Goal: Information Seeking & Learning: Learn about a topic

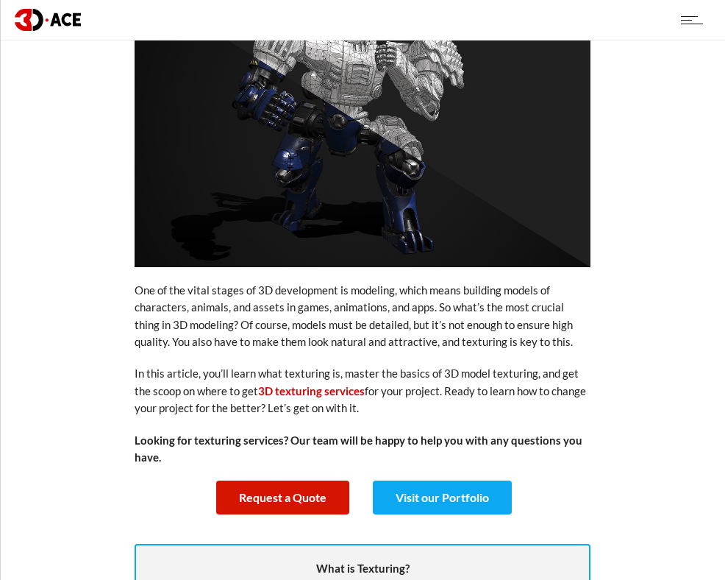
scroll to position [494, 0]
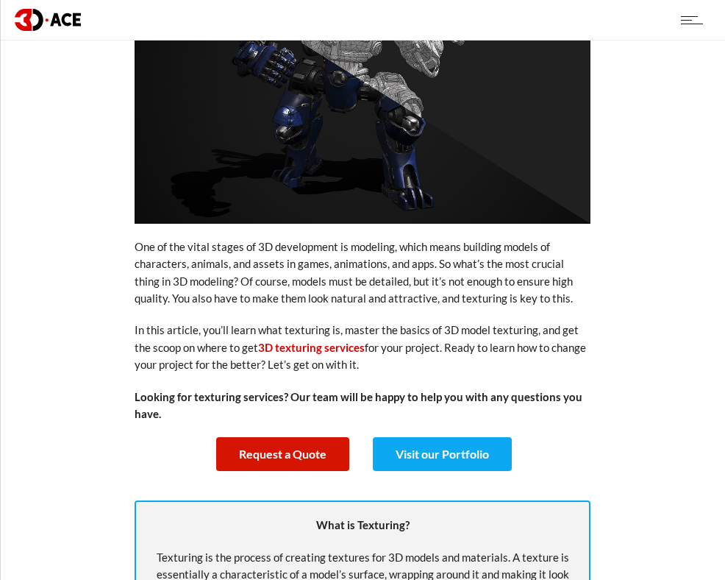
click at [366, 281] on p "One of the vital stages of 3D development is modeling, which means building mod…" at bounding box center [363, 272] width 456 height 69
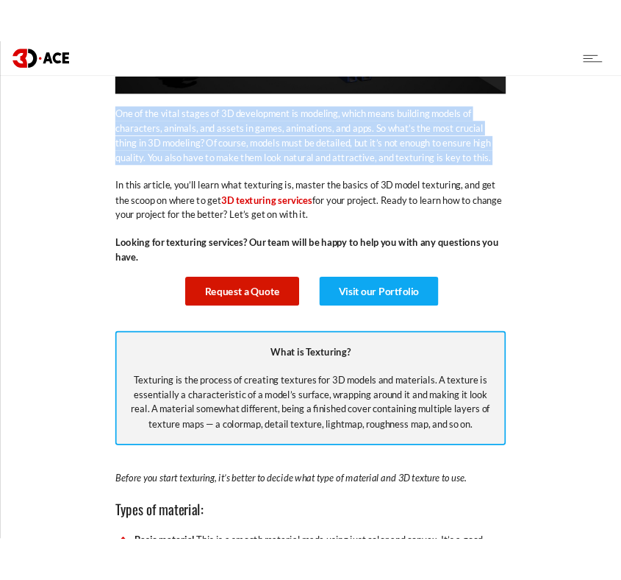
scroll to position [684, 0]
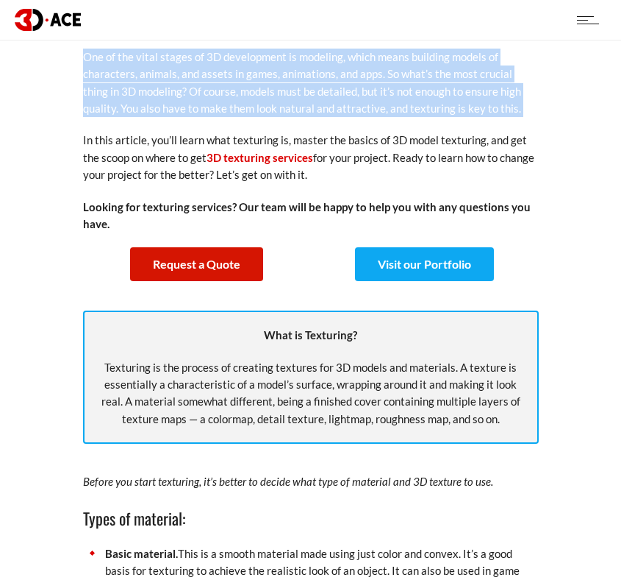
click at [488, 149] on p "In this article, you’ll learn what texturing is, master the basics of 3D model …" at bounding box center [311, 157] width 456 height 51
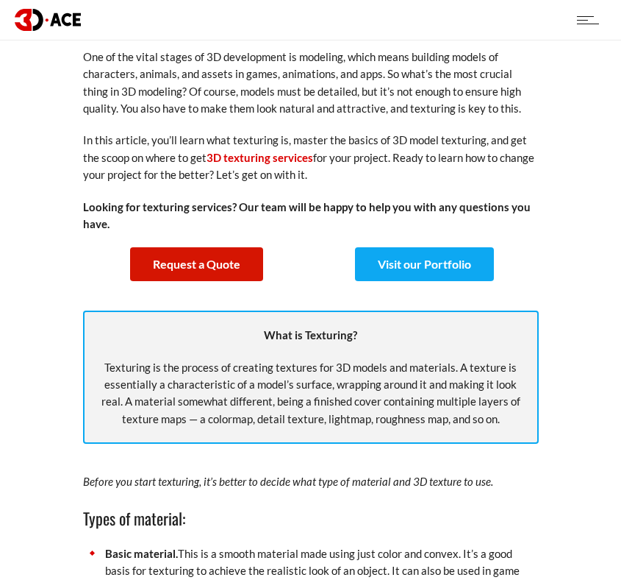
click at [488, 149] on p "In this article, you’ll learn what texturing is, master the basics of 3D model …" at bounding box center [311, 157] width 456 height 51
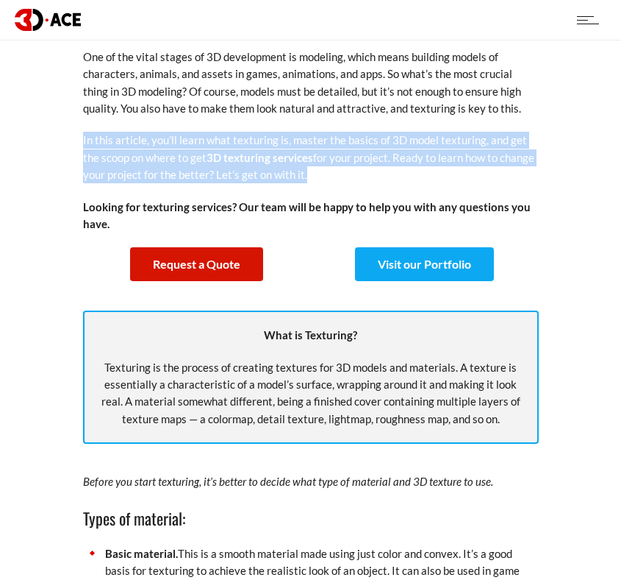
click at [468, 146] on p "In this article, you’ll learn what texturing is, master the basics of 3D model …" at bounding box center [311, 157] width 456 height 51
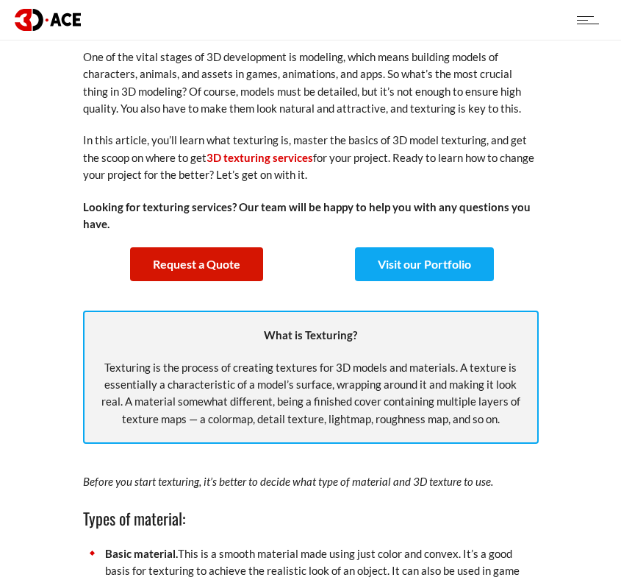
click at [468, 146] on p "In this article, you’ll learn what texturing is, master the basics of 3D model …" at bounding box center [311, 157] width 456 height 51
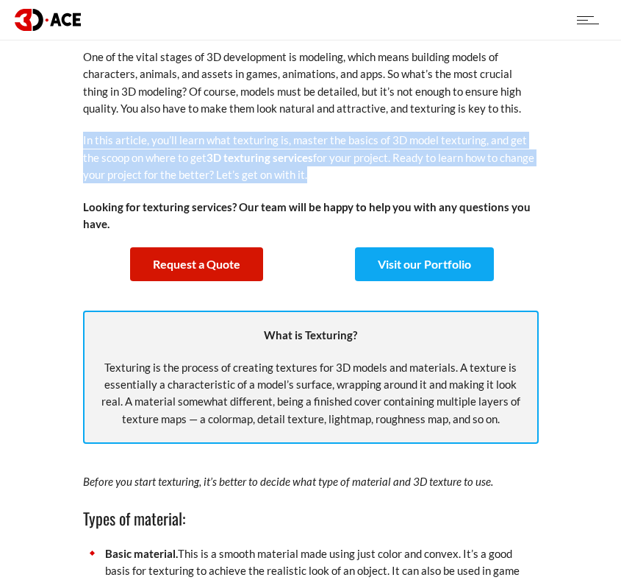
click at [406, 142] on p "In this article, you’ll learn what texturing is, master the basics of 3D model …" at bounding box center [311, 157] width 456 height 51
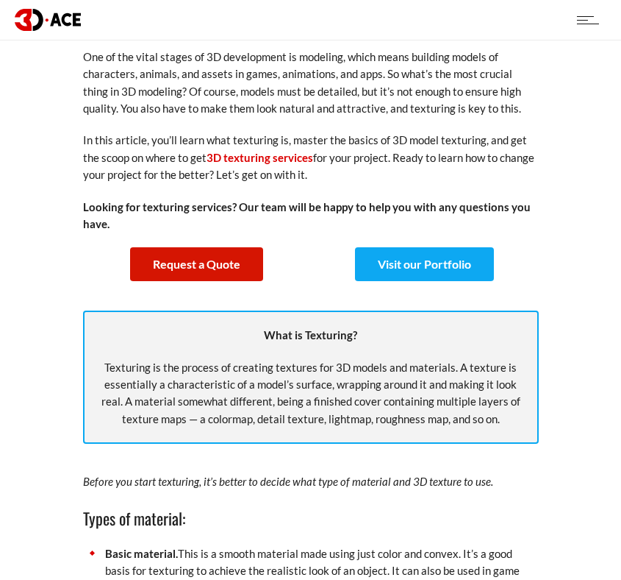
click at [406, 142] on p "In this article, you’ll learn what texturing is, master the basics of 3D model …" at bounding box center [311, 157] width 456 height 51
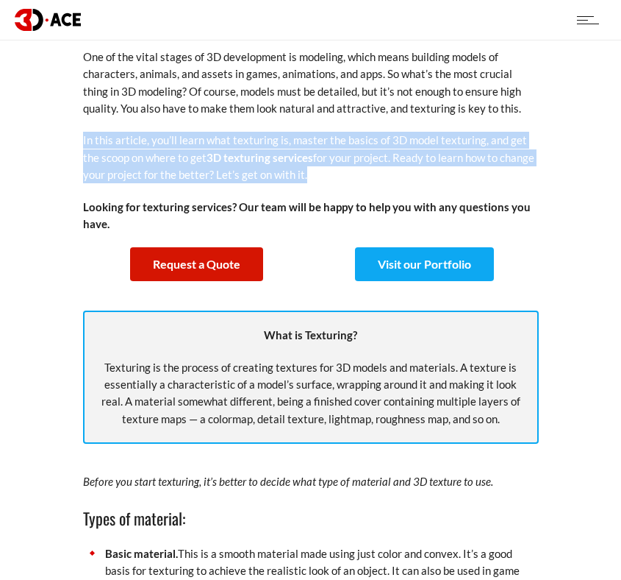
click at [204, 136] on p "In this article, you’ll learn what texturing is, master the basics of 3D model …" at bounding box center [311, 157] width 456 height 51
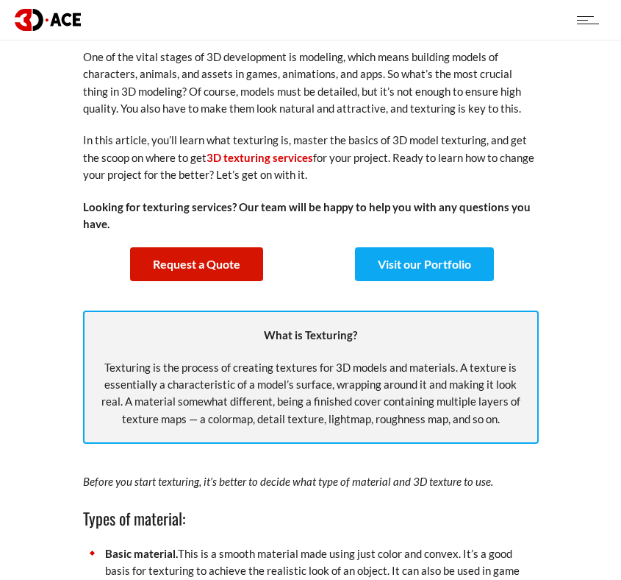
click at [390, 172] on p "In this article, you’ll learn what texturing is, master the basics of 3D model …" at bounding box center [311, 157] width 456 height 51
click at [522, 76] on p "One of the vital stages of 3D development is modeling, which means building mod…" at bounding box center [311, 83] width 456 height 69
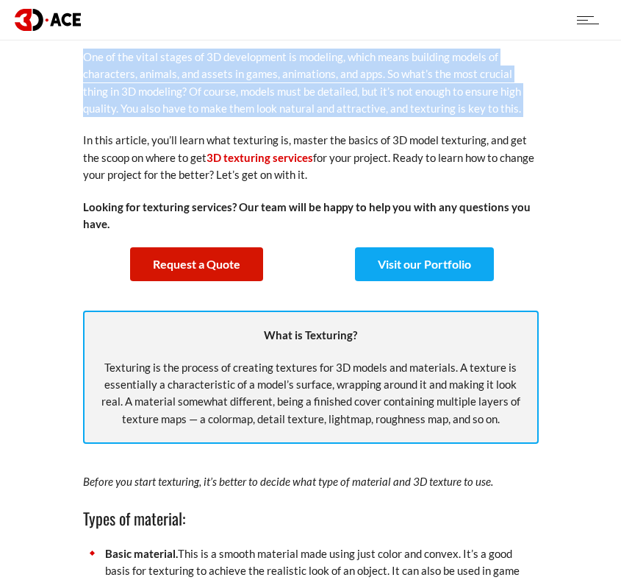
click at [433, 138] on p "In this article, you’ll learn what texturing is, master the basics of 3D model …" at bounding box center [311, 157] width 456 height 51
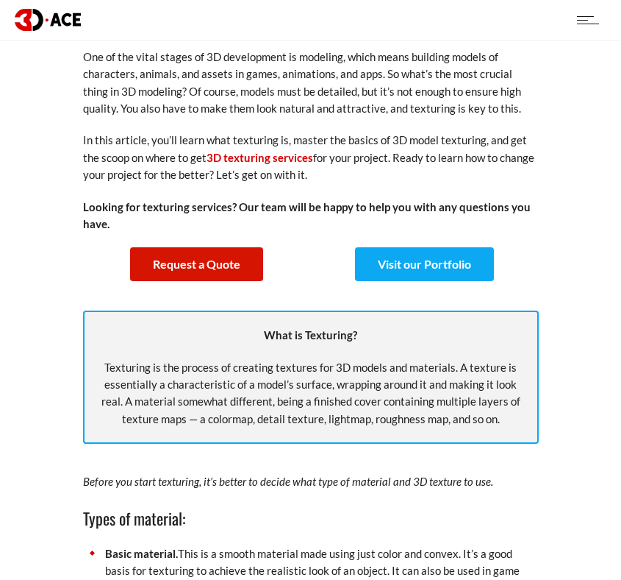
click at [433, 138] on p "In this article, you’ll learn what texturing is, master the basics of 3D model …" at bounding box center [311, 157] width 456 height 51
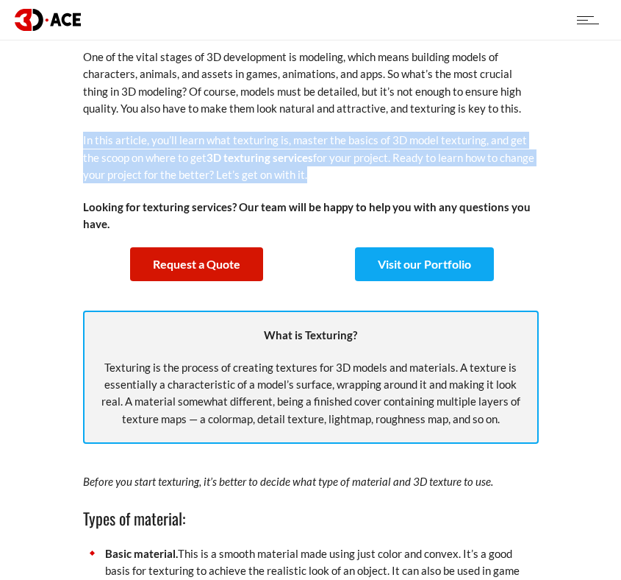
click at [433, 138] on p "In this article, you’ll learn what texturing is, master the basics of 3D model …" at bounding box center [311, 157] width 456 height 51
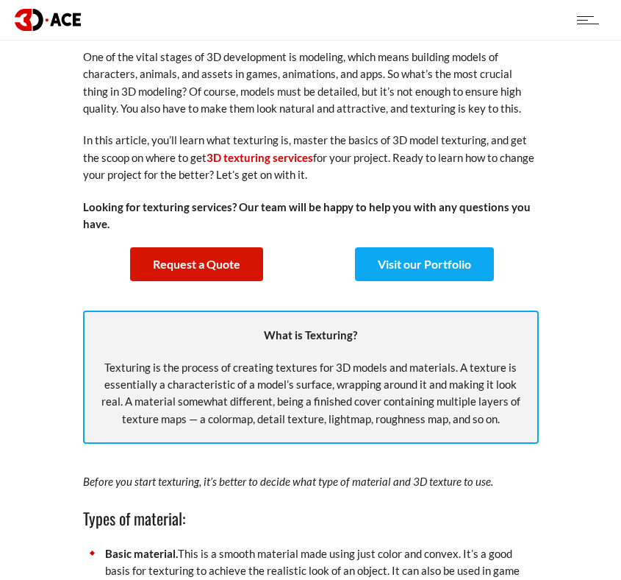
click at [433, 138] on p "In this article, you’ll learn what texturing is, master the basics of 3D model …" at bounding box center [311, 157] width 456 height 51
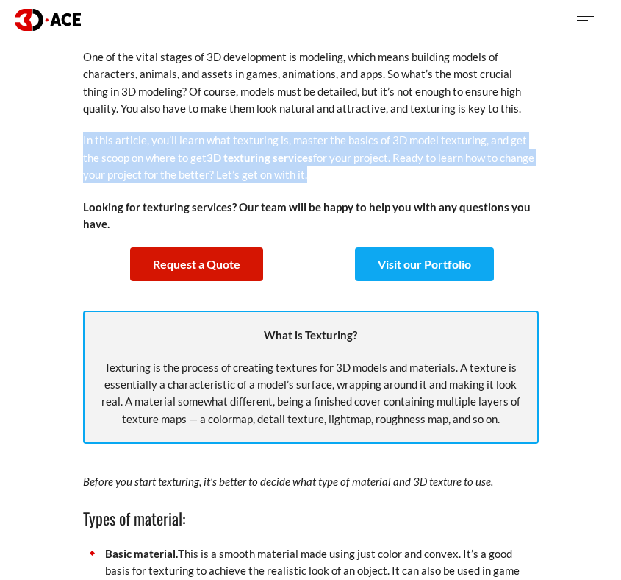
click at [433, 138] on p "In this article, you’ll learn what texturing is, master the basics of 3D model …" at bounding box center [311, 157] width 456 height 51
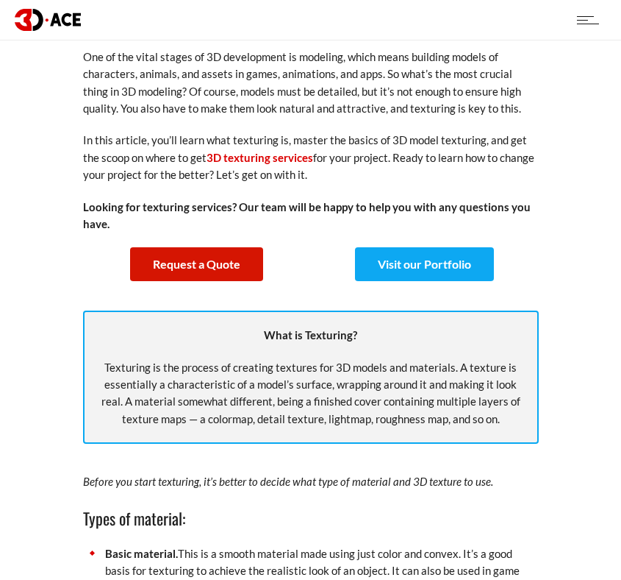
click at [433, 138] on p "In this article, you’ll learn what texturing is, master the basics of 3D model …" at bounding box center [311, 157] width 456 height 51
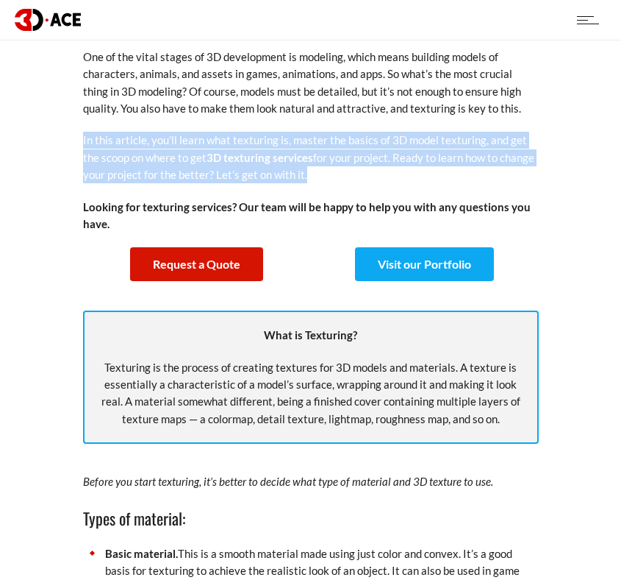
click at [433, 138] on p "In this article, you’ll learn what texturing is, master the basics of 3D model …" at bounding box center [311, 157] width 456 height 51
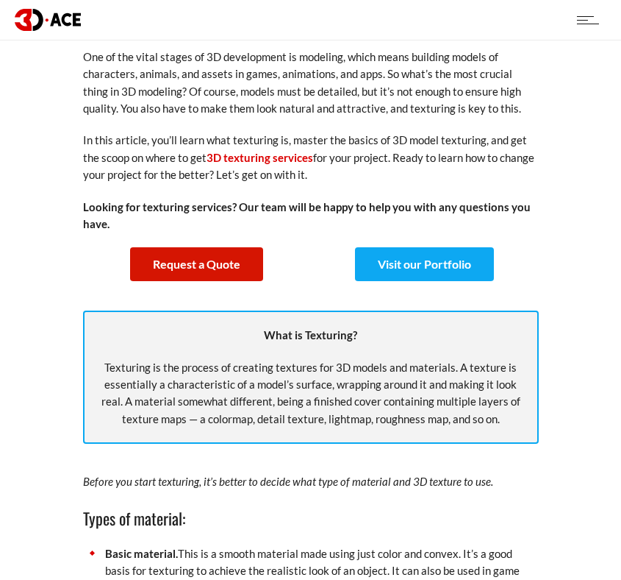
click at [346, 149] on p "In this article, you’ll learn what texturing is, master the basics of 3D model …" at bounding box center [311, 157] width 456 height 51
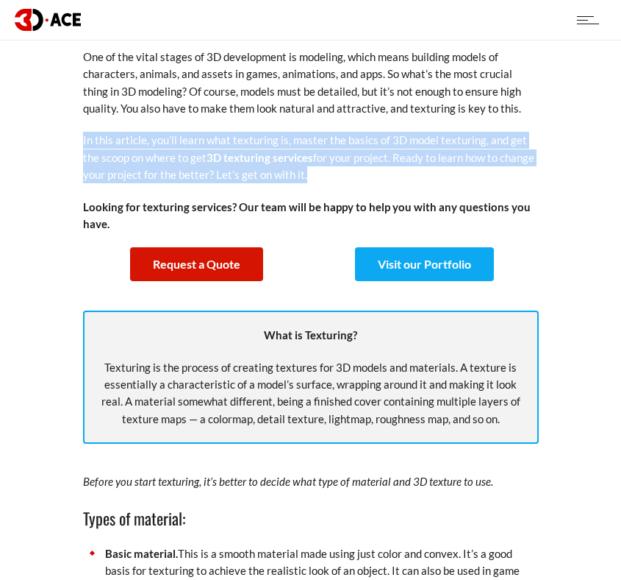
click at [346, 149] on p "In this article, you’ll learn what texturing is, master the basics of 3D model …" at bounding box center [311, 157] width 456 height 51
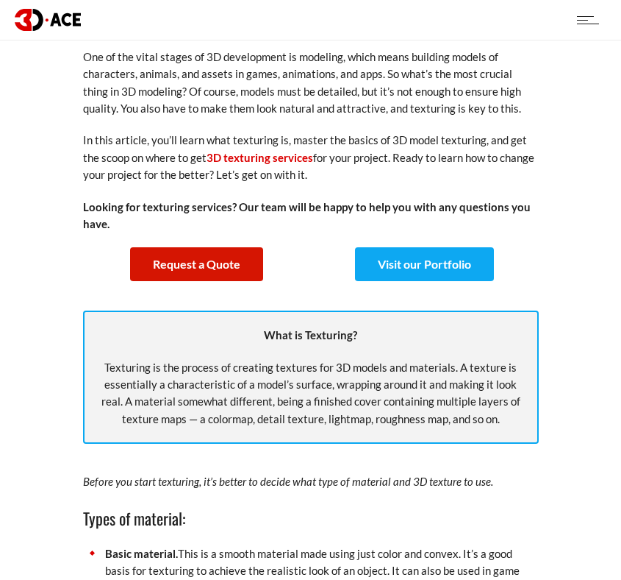
click at [346, 149] on p "In this article, you’ll learn what texturing is, master the basics of 3D model …" at bounding box center [311, 157] width 456 height 51
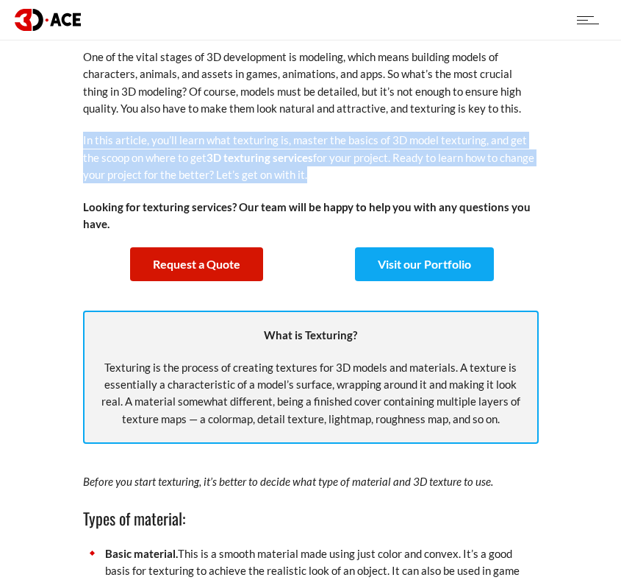
click at [346, 149] on p "In this article, you’ll learn what texturing is, master the basics of 3D model …" at bounding box center [311, 157] width 456 height 51
click at [260, 146] on p "In this article, you’ll learn what texturing is, master the basics of 3D model …" at bounding box center [311, 157] width 456 height 51
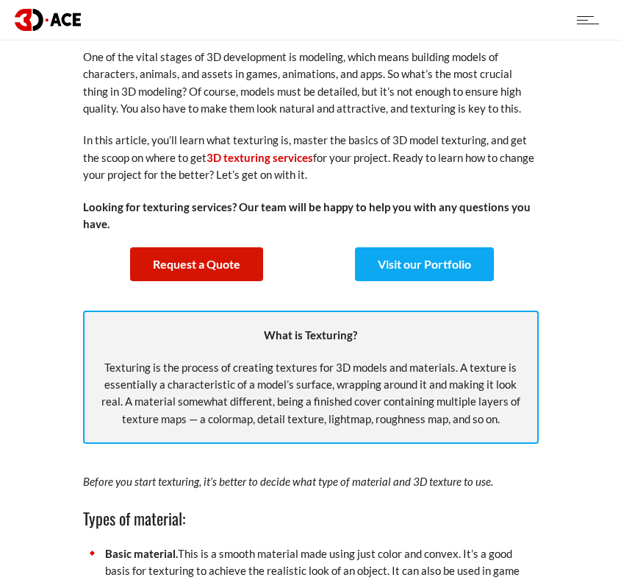
click at [185, 143] on p "In this article, you’ll learn what texturing is, master the basics of 3D model …" at bounding box center [311, 157] width 456 height 51
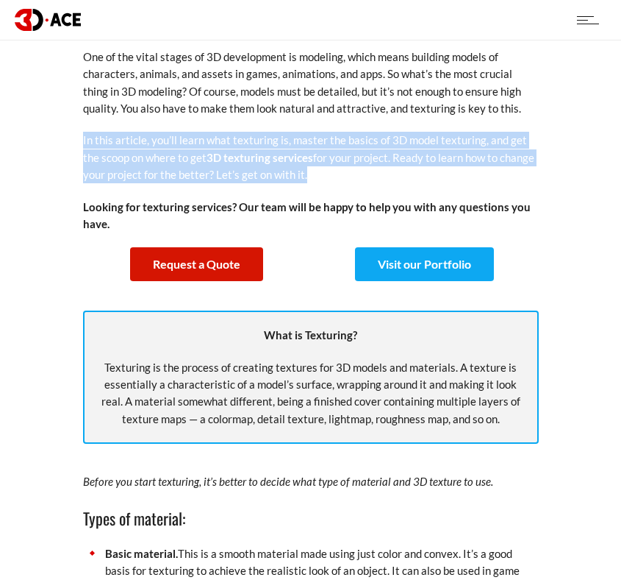
click at [254, 138] on p "In this article, you’ll learn what texturing is, master the basics of 3D model …" at bounding box center [311, 157] width 456 height 51
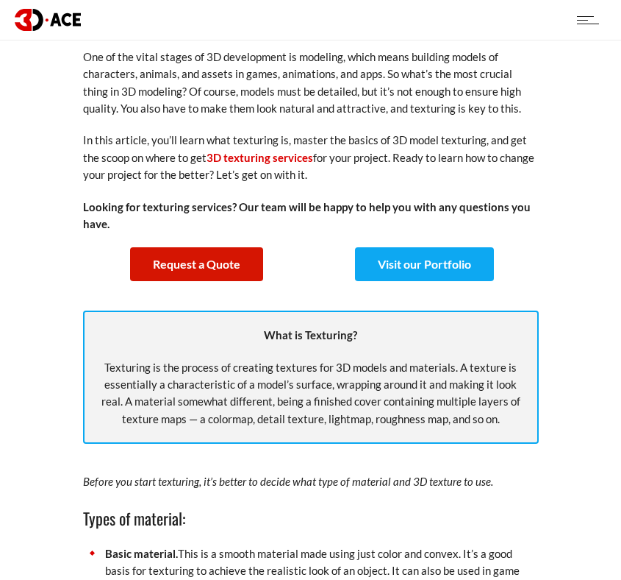
click at [153, 85] on p "One of the vital stages of 3D development is modeling, which means building mod…" at bounding box center [311, 83] width 456 height 69
click at [157, 96] on p "One of the vital stages of 3D development is modeling, which means building mod…" at bounding box center [311, 83] width 456 height 69
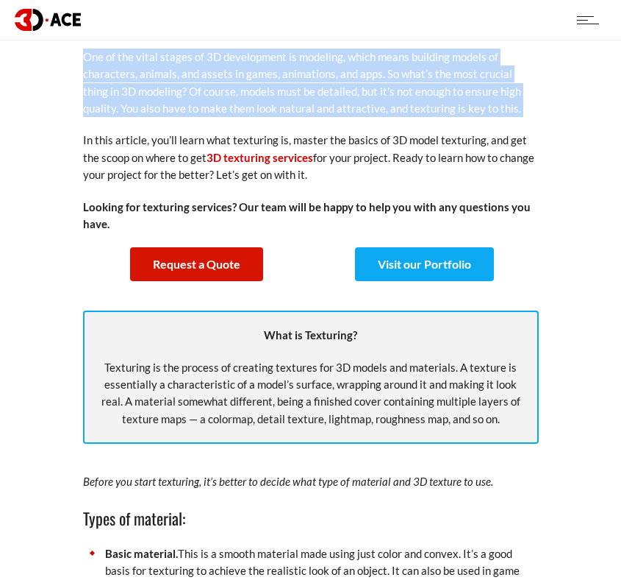
click at [179, 92] on p "One of the vital stages of 3D development is modeling, which means building mod…" at bounding box center [311, 83] width 456 height 69
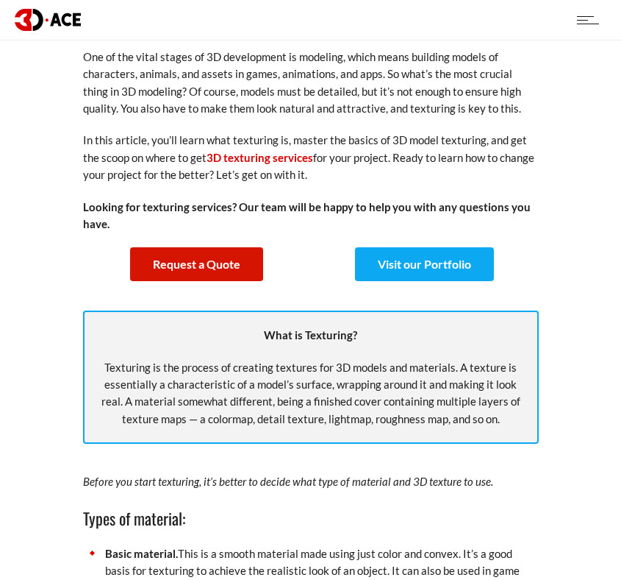
click at [179, 92] on p "One of the vital stages of 3D development is modeling, which means building mod…" at bounding box center [311, 83] width 456 height 69
click at [183, 80] on p "One of the vital stages of 3D development is modeling, which means building mod…" at bounding box center [311, 83] width 456 height 69
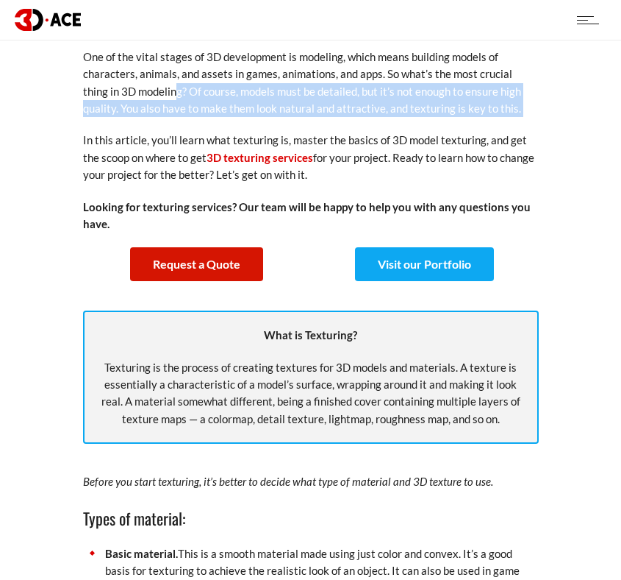
drag, startPoint x: 150, startPoint y: 89, endPoint x: 249, endPoint y: 119, distance: 103.1
click at [291, 89] on p "One of the vital stages of 3D development is modeling, which means building mod…" at bounding box center [311, 83] width 456 height 69
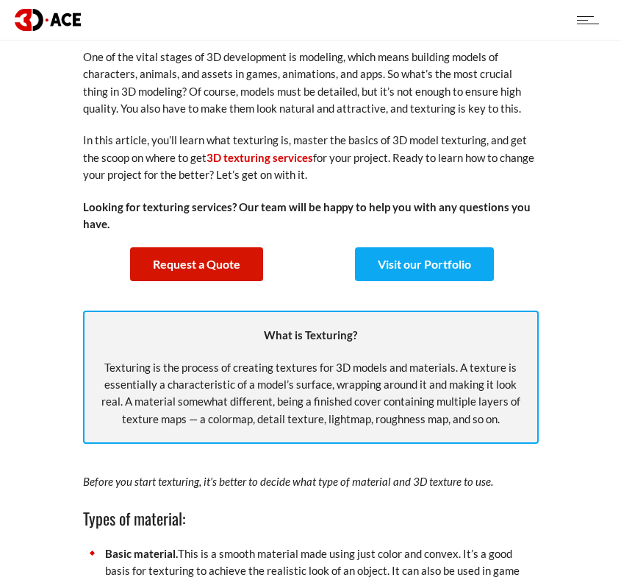
click at [291, 89] on p "One of the vital stages of 3D development is modeling, which means building mod…" at bounding box center [311, 83] width 456 height 69
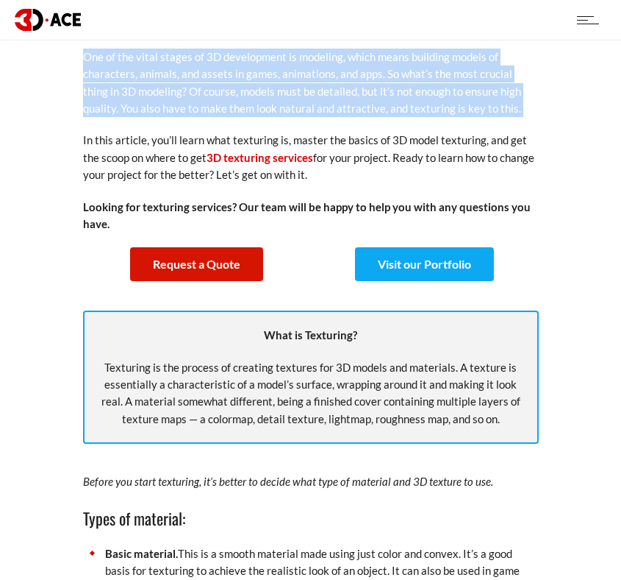
click at [291, 89] on p "One of the vital stages of 3D development is modeling, which means building mod…" at bounding box center [311, 83] width 456 height 69
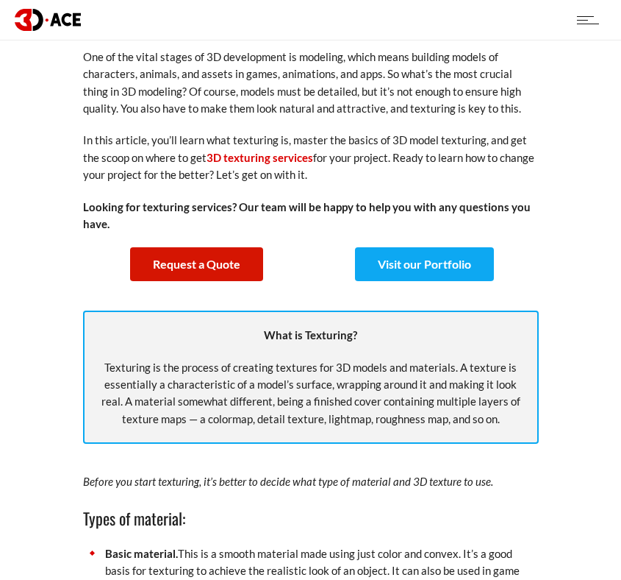
click at [291, 89] on p "One of the vital stages of 3D development is modeling, which means building mod…" at bounding box center [311, 83] width 456 height 69
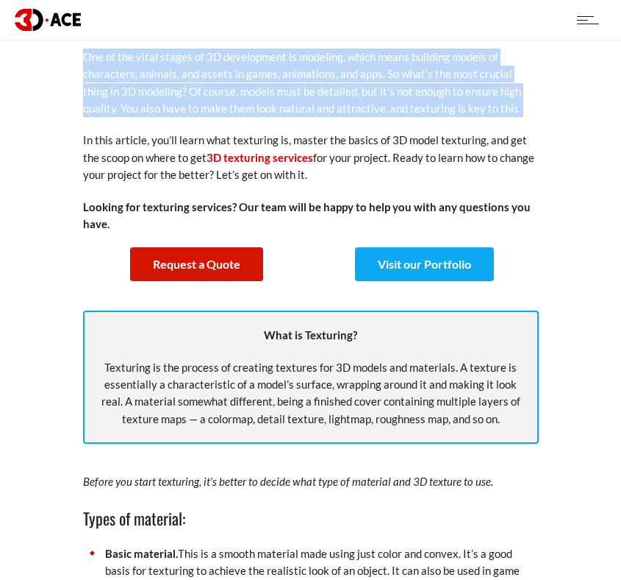
click at [291, 89] on p "One of the vital stages of 3D development is modeling, which means building mod…" at bounding box center [311, 83] width 456 height 69
click at [224, 70] on p "One of the vital stages of 3D development is modeling, which means building mod…" at bounding box center [311, 83] width 456 height 69
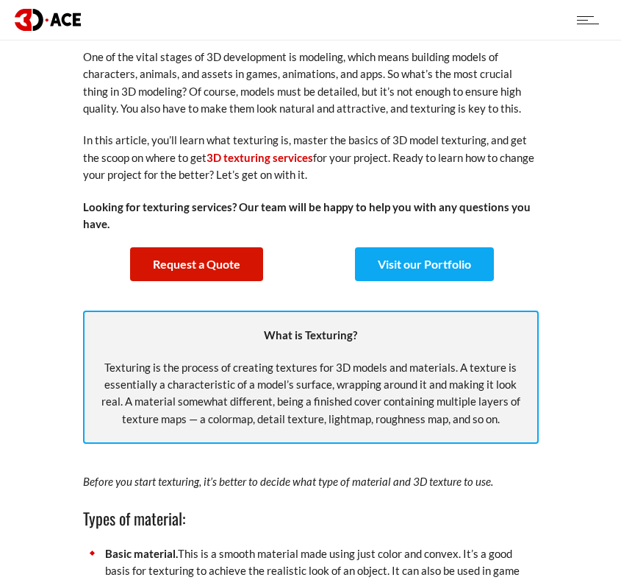
click at [224, 70] on p "One of the vital stages of 3D development is modeling, which means building mod…" at bounding box center [311, 83] width 456 height 69
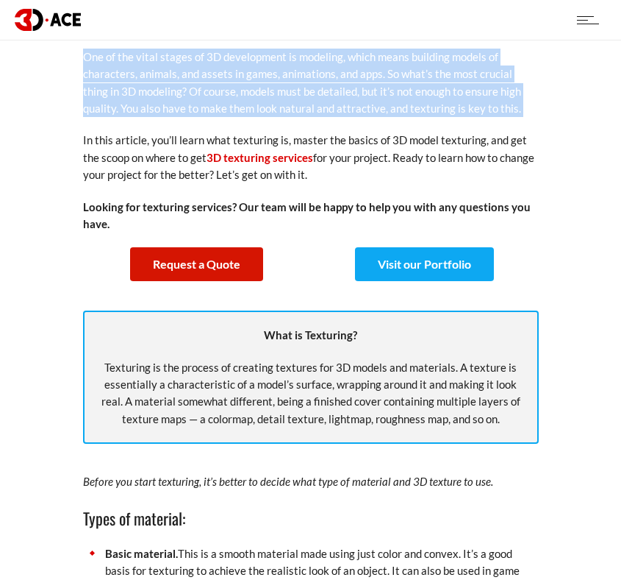
click at [197, 71] on p "One of the vital stages of 3D development is modeling, which means building mod…" at bounding box center [311, 83] width 456 height 69
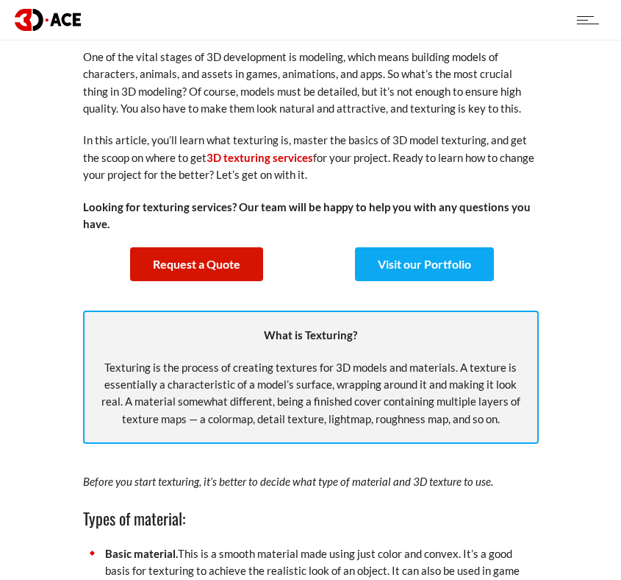
click at [197, 71] on p "One of the vital stages of 3D development is modeling, which means building mod…" at bounding box center [311, 83] width 456 height 69
click at [224, 89] on p "One of the vital stages of 3D development is modeling, which means building mod…" at bounding box center [311, 83] width 456 height 69
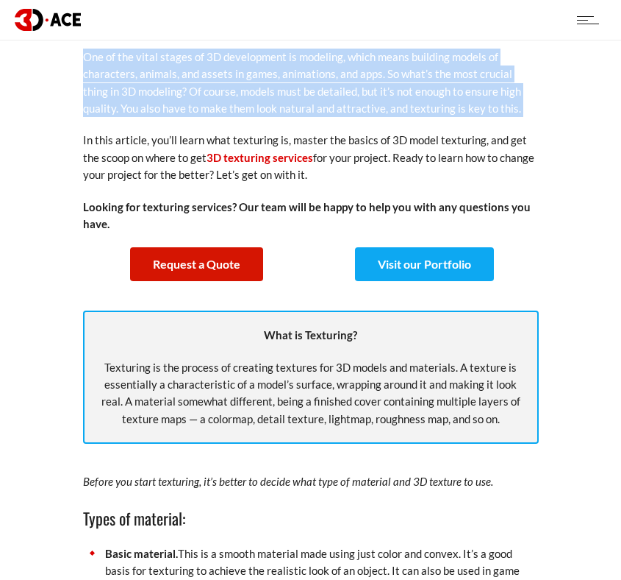
click at [224, 89] on p "One of the vital stages of 3D development is modeling, which means building mod…" at bounding box center [311, 83] width 456 height 69
click at [287, 110] on p "One of the vital stages of 3D development is modeling, which means building mod…" at bounding box center [311, 83] width 456 height 69
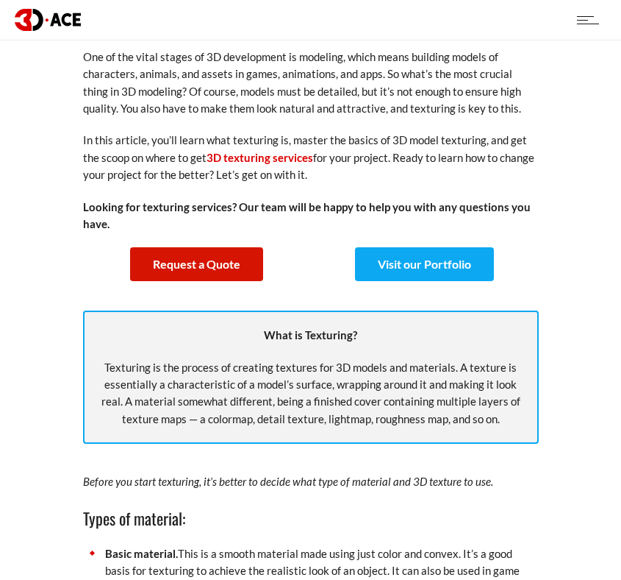
click at [287, 110] on p "One of the vital stages of 3D development is modeling, which means building mod…" at bounding box center [311, 83] width 456 height 69
click at [309, 149] on p "In this article, you’ll learn what texturing is, master the basics of 3D model …" at bounding box center [311, 157] width 456 height 51
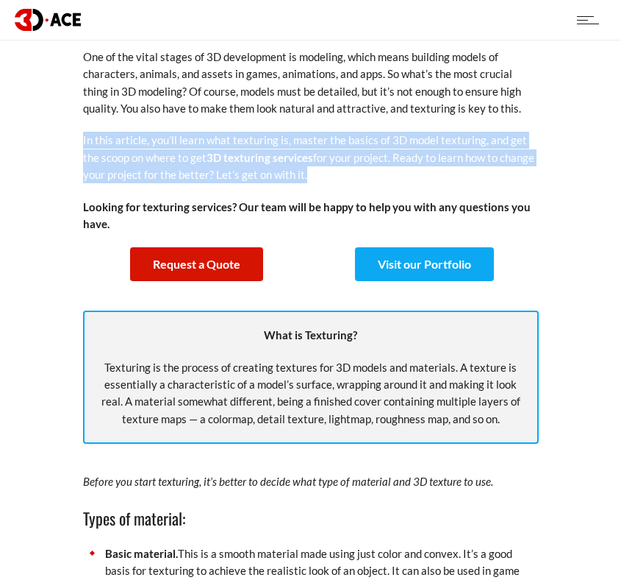
click at [309, 149] on p "In this article, you’ll learn what texturing is, master the basics of 3D model …" at bounding box center [311, 157] width 456 height 51
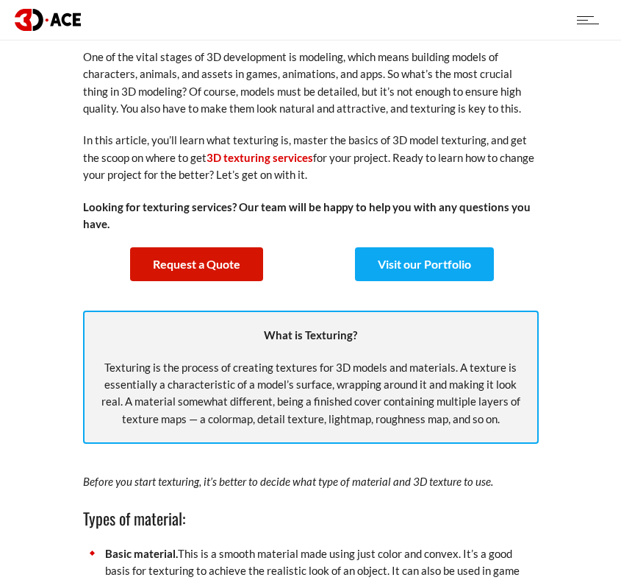
click at [318, 93] on p "One of the vital stages of 3D development is modeling, which means building mod…" at bounding box center [311, 83] width 456 height 69
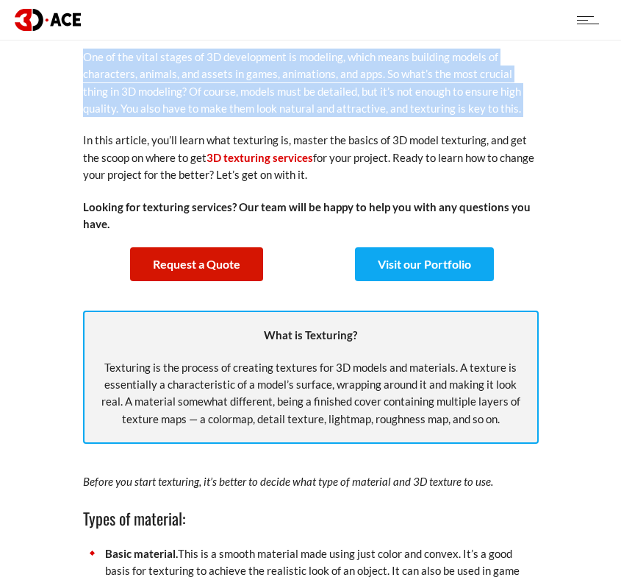
click at [435, 112] on p "One of the vital stages of 3D development is modeling, which means building mod…" at bounding box center [311, 83] width 456 height 69
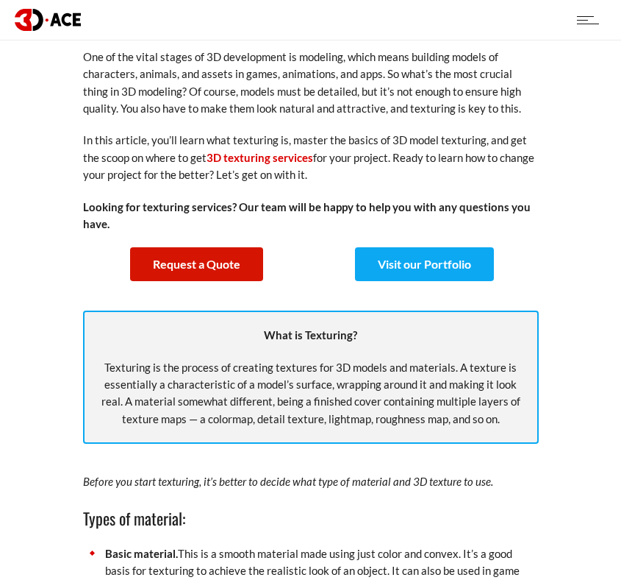
click at [435, 112] on p "One of the vital stages of 3D development is modeling, which means building mod…" at bounding box center [311, 83] width 456 height 69
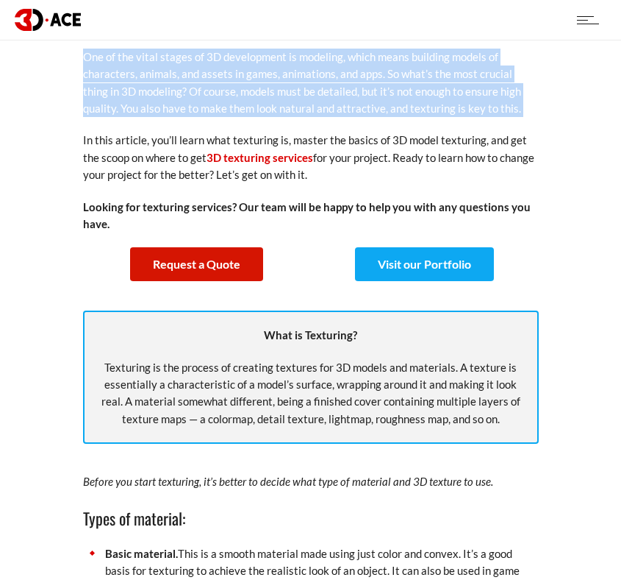
click at [435, 112] on p "One of the vital stages of 3D development is modeling, which means building mod…" at bounding box center [311, 83] width 456 height 69
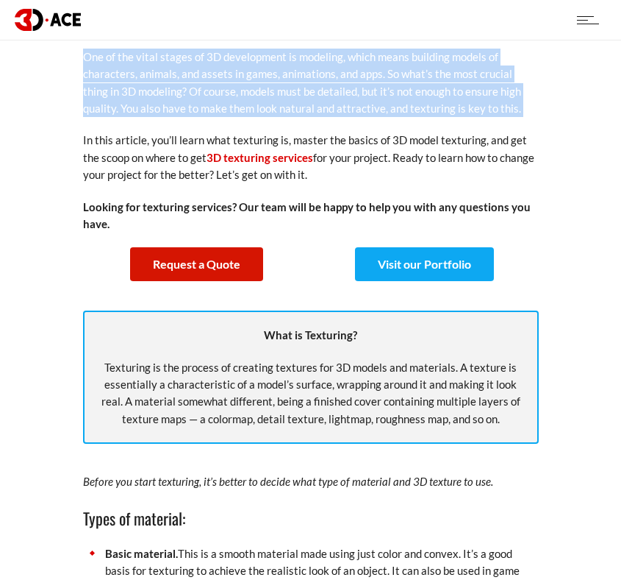
click at [435, 112] on p "One of the vital stages of 3D development is modeling, which means building mod…" at bounding box center [311, 83] width 456 height 69
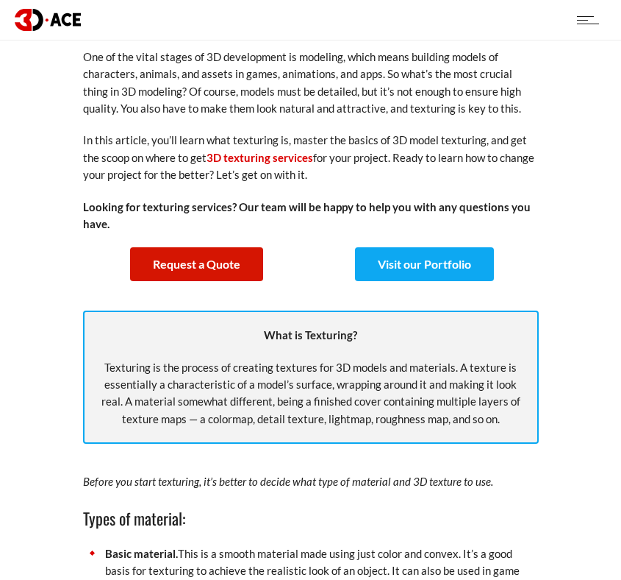
click at [435, 112] on p "One of the vital stages of 3D development is modeling, which means building mod…" at bounding box center [311, 83] width 456 height 69
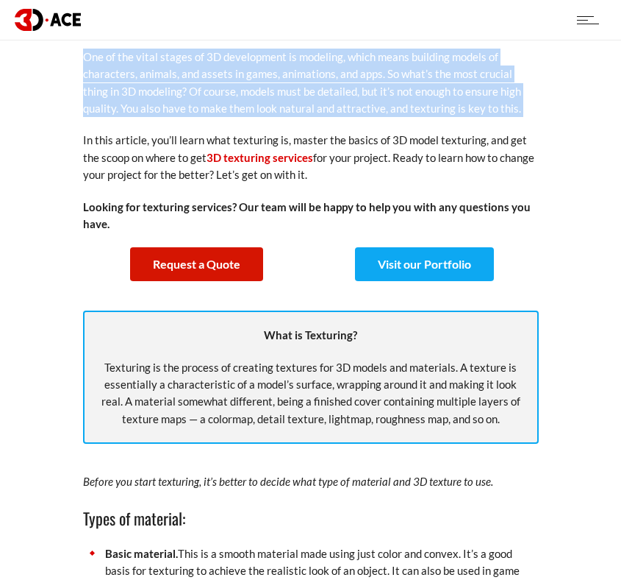
click at [435, 112] on p "One of the vital stages of 3D development is modeling, which means building mod…" at bounding box center [311, 83] width 456 height 69
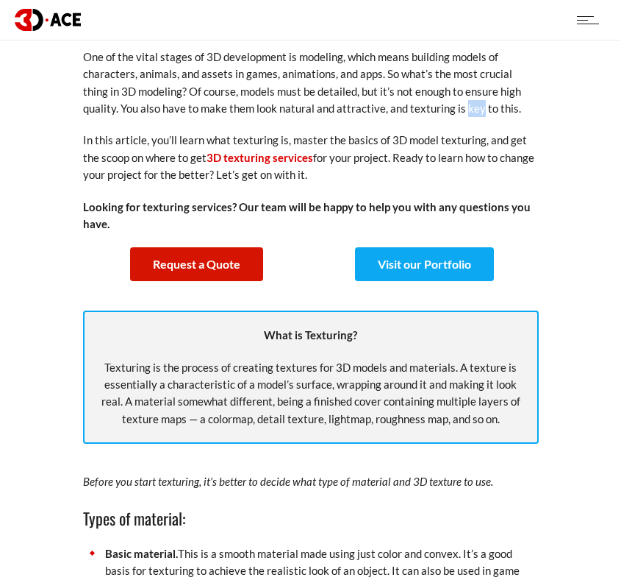
click at [435, 112] on p "One of the vital stages of 3D development is modeling, which means building mod…" at bounding box center [311, 83] width 456 height 69
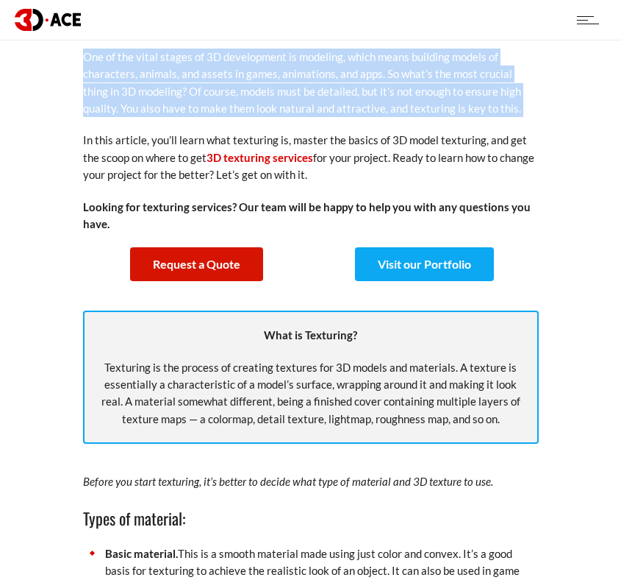
click at [387, 157] on p "In this article, you’ll learn what texturing is, master the basics of 3D model …" at bounding box center [311, 157] width 456 height 51
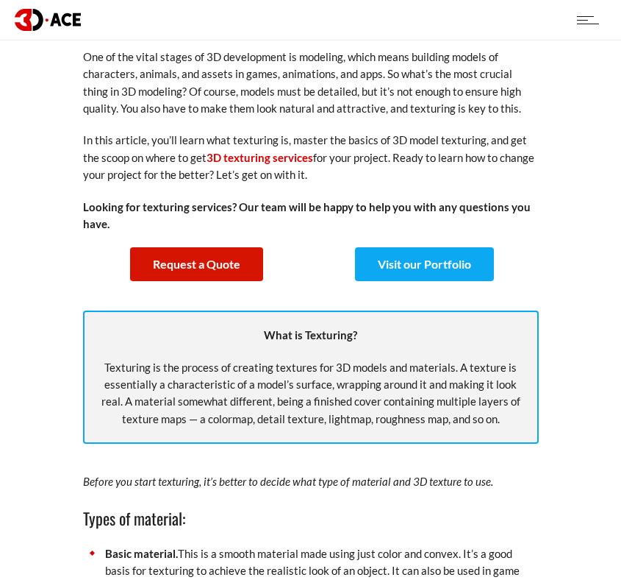
click at [387, 157] on p "In this article, you’ll learn what texturing is, master the basics of 3D model …" at bounding box center [311, 157] width 456 height 51
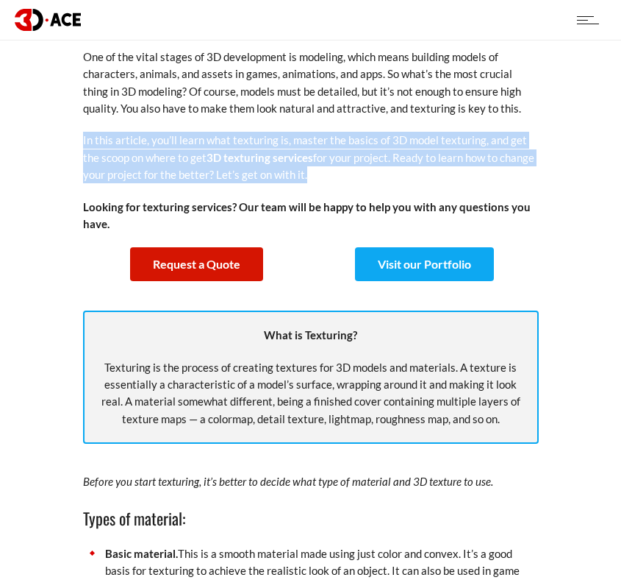
click at [198, 54] on p "One of the vital stages of 3D development is modeling, which means building mod…" at bounding box center [311, 83] width 456 height 69
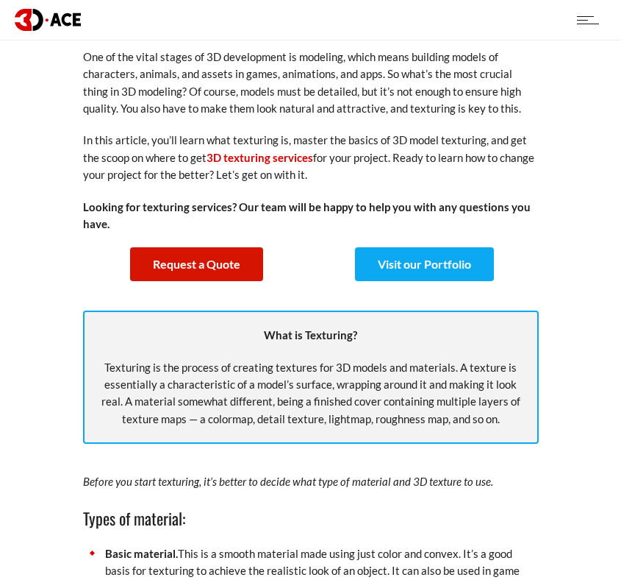
click at [198, 54] on p "One of the vital stages of 3D development is modeling, which means building mod…" at bounding box center [311, 83] width 456 height 69
click at [134, 53] on p "One of the vital stages of 3D development is modeling, which means building mod…" at bounding box center [311, 83] width 456 height 69
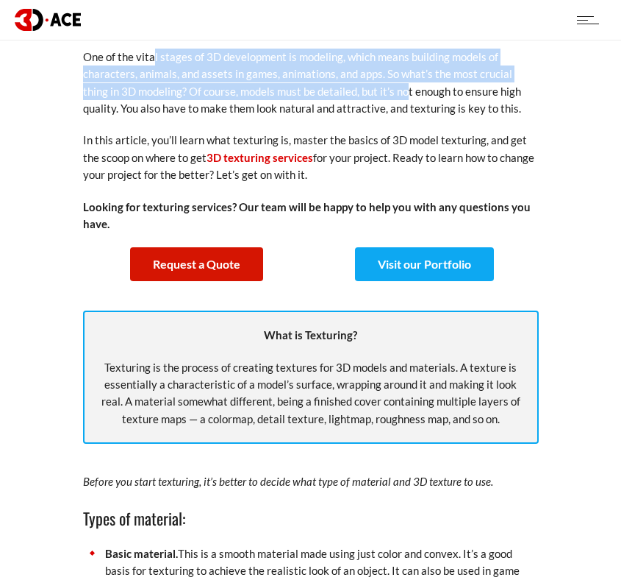
drag, startPoint x: 154, startPoint y: 60, endPoint x: 382, endPoint y: 95, distance: 230.0
click at [382, 95] on p "One of the vital stages of 3D development is modeling, which means building mod…" at bounding box center [311, 83] width 456 height 69
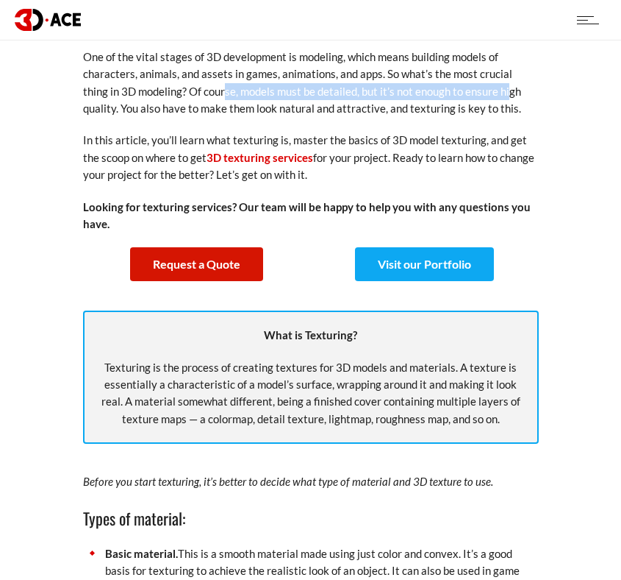
drag, startPoint x: 199, startPoint y: 85, endPoint x: 484, endPoint y: 86, distance: 285.4
click at [483, 86] on p "One of the vital stages of 3D development is modeling, which means building mod…" at bounding box center [311, 83] width 456 height 69
click at [484, 86] on p "One of the vital stages of 3D development is modeling, which means building mod…" at bounding box center [311, 83] width 456 height 69
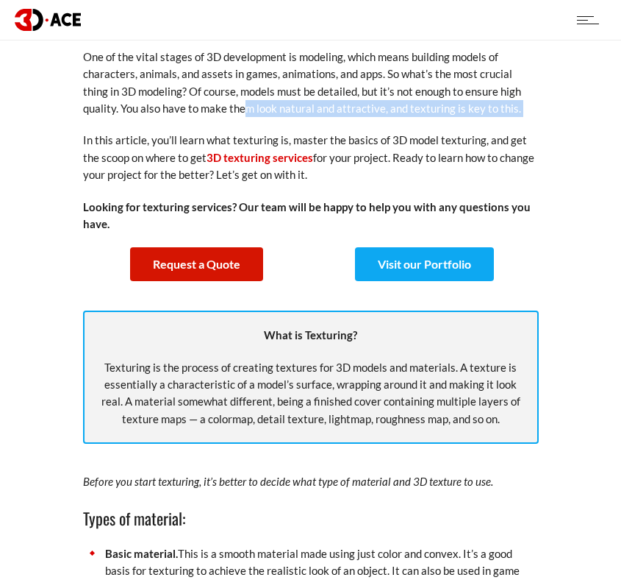
drag, startPoint x: 210, startPoint y: 110, endPoint x: 370, endPoint y: 123, distance: 160.1
click at [400, 142] on p "In this article, you’ll learn what texturing is, master the basics of 3D model …" at bounding box center [311, 157] width 456 height 51
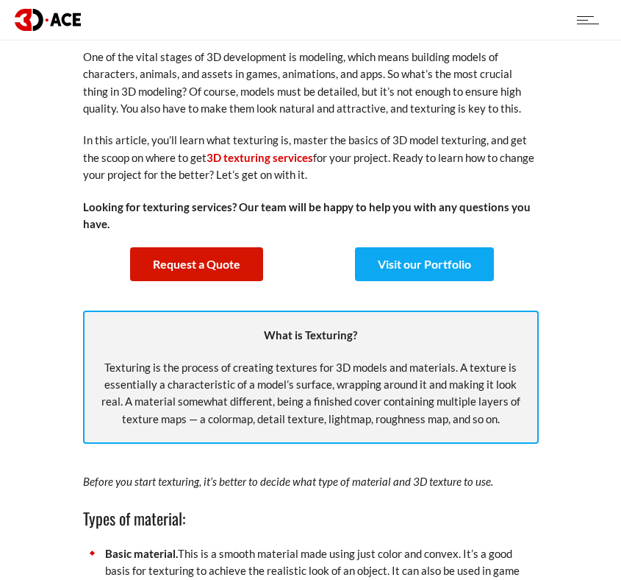
click at [400, 142] on p "In this article, you’ll learn what texturing is, master the basics of 3D model …" at bounding box center [311, 157] width 456 height 51
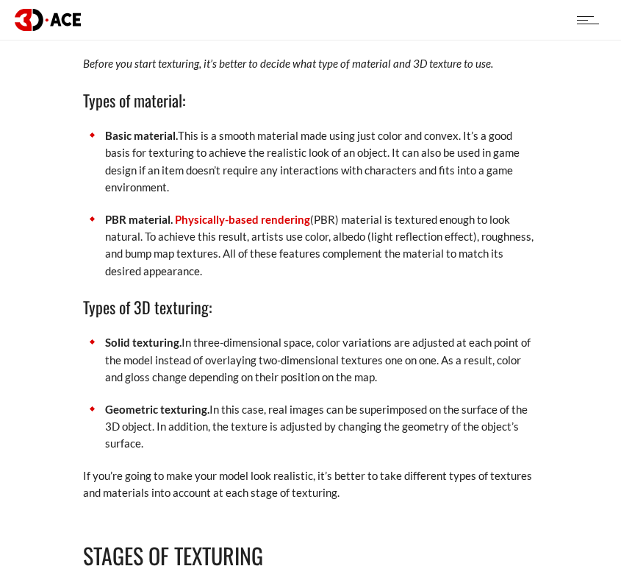
scroll to position [1106, 0]
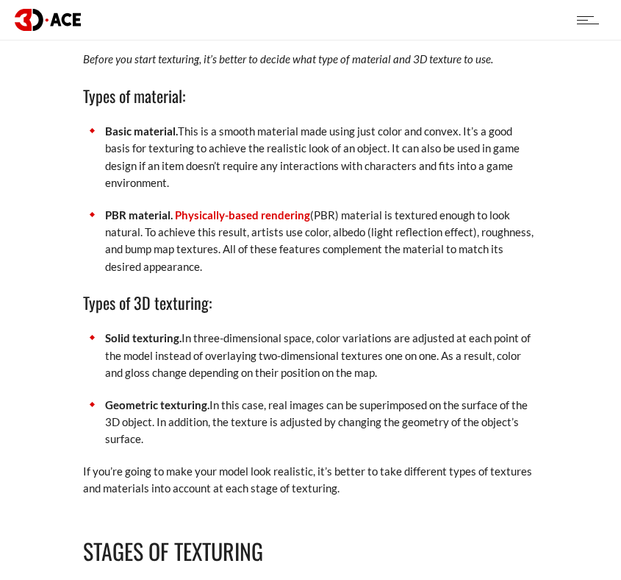
click at [131, 129] on strong "Basic material." at bounding box center [141, 130] width 73 height 13
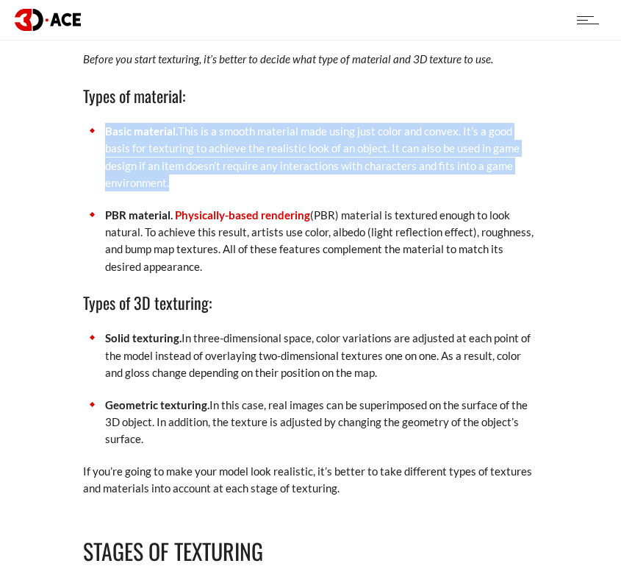
click at [190, 146] on p "Basic material. This is a smooth material made using just color and convex. It’…" at bounding box center [322, 157] width 434 height 69
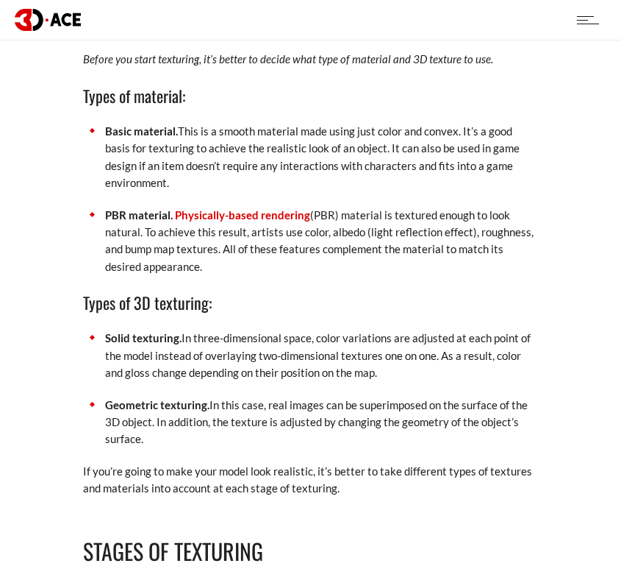
click at [190, 146] on p "Basic material. This is a smooth material made using just color and convex. It’…" at bounding box center [322, 157] width 434 height 69
click at [181, 128] on p "Basic material. This is a smooth material made using just color and convex. It’…" at bounding box center [322, 157] width 434 height 69
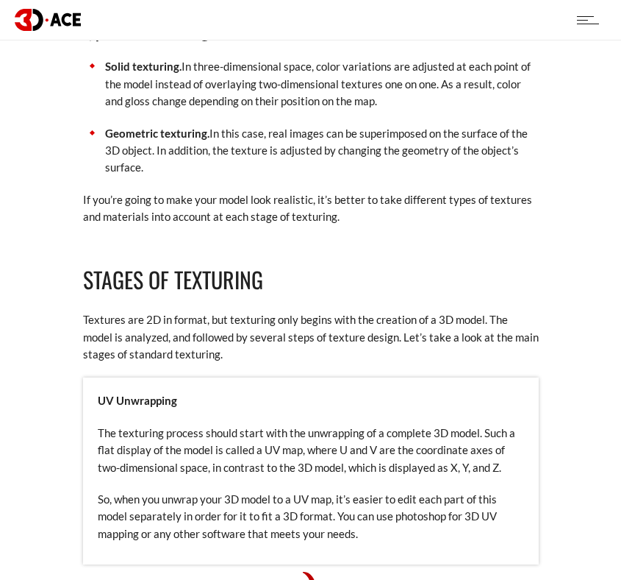
scroll to position [1430, 0]
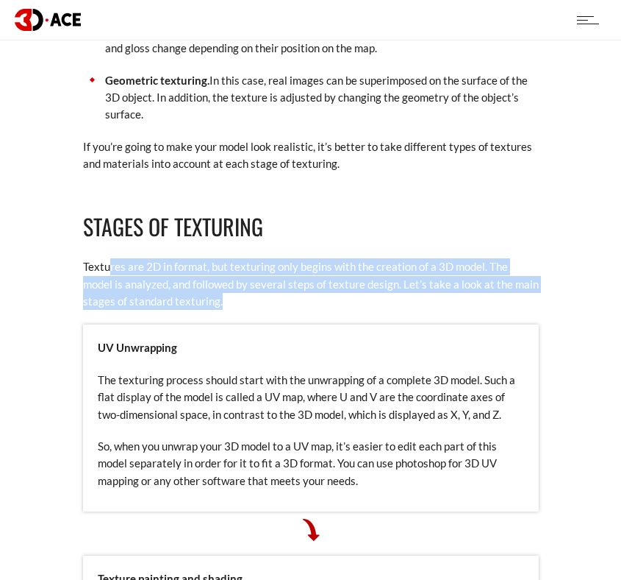
drag, startPoint x: 110, startPoint y: 246, endPoint x: 237, endPoint y: 285, distance: 132.4
click at [237, 285] on p "Textures are 2D in format, but texturing only begins with the creation of a 3D …" at bounding box center [311, 283] width 456 height 51
drag, startPoint x: 91, startPoint y: 245, endPoint x: 195, endPoint y: 288, distance: 112.4
click at [195, 288] on p "Textures are 2D in format, but texturing only begins with the creation of a 3D …" at bounding box center [311, 283] width 456 height 51
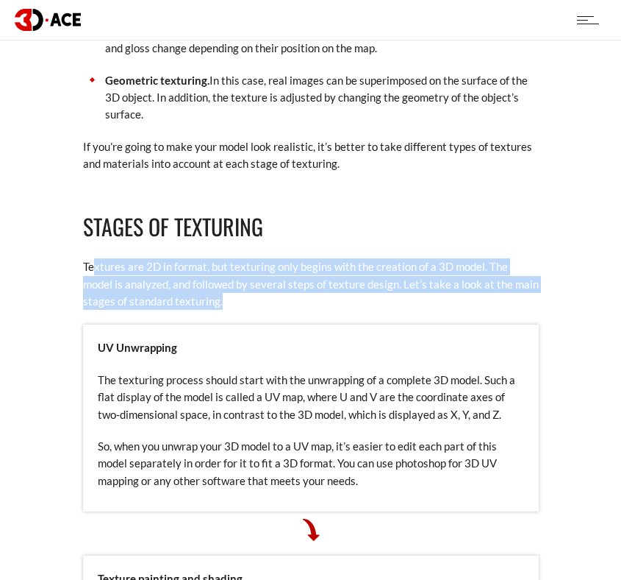
click at [195, 288] on p "Textures are 2D in format, but texturing only begins with the creation of a 3D …" at bounding box center [311, 283] width 456 height 51
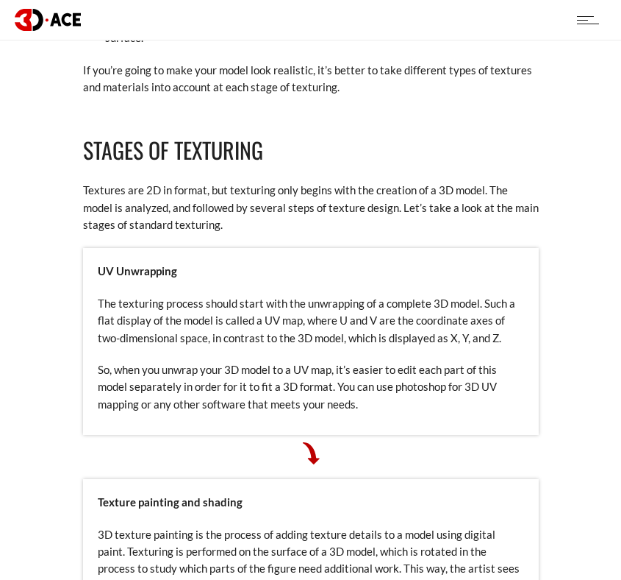
scroll to position [1534, 0]
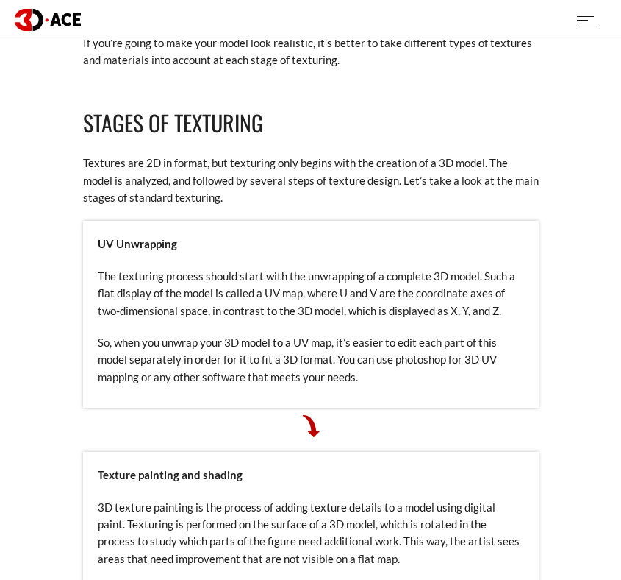
click at [124, 237] on strong "UV Unwrapping" at bounding box center [137, 243] width 79 height 13
click at [158, 268] on p "The texturing process should start with the unwrapping of a complete 3D model. …" at bounding box center [311, 293] width 427 height 51
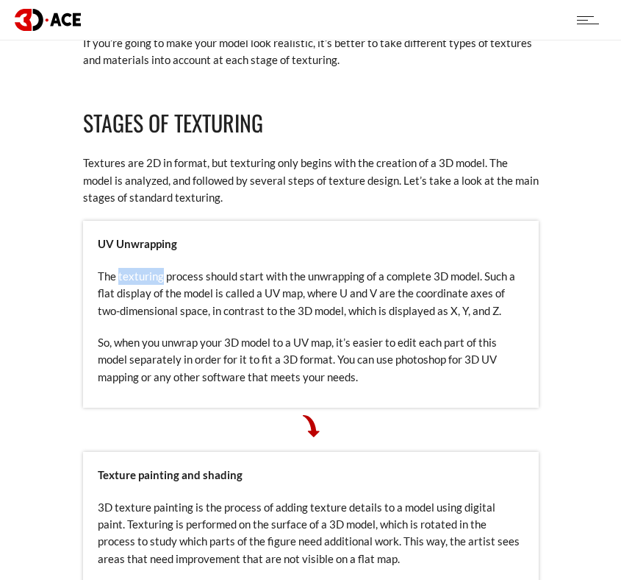
click at [158, 268] on p "The texturing process should start with the unwrapping of a complete 3D model. …" at bounding box center [311, 293] width 427 height 51
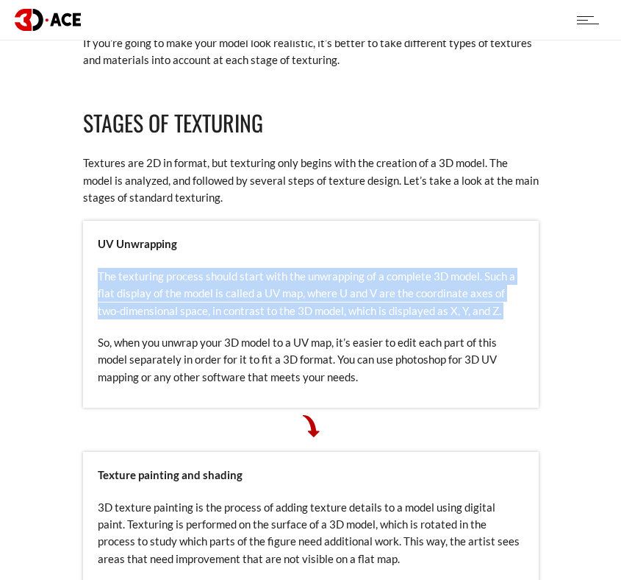
click at [196, 334] on p "So, when you unwrap your 3D model to a UV map, it’s easier to edit each part of…" at bounding box center [311, 359] width 427 height 51
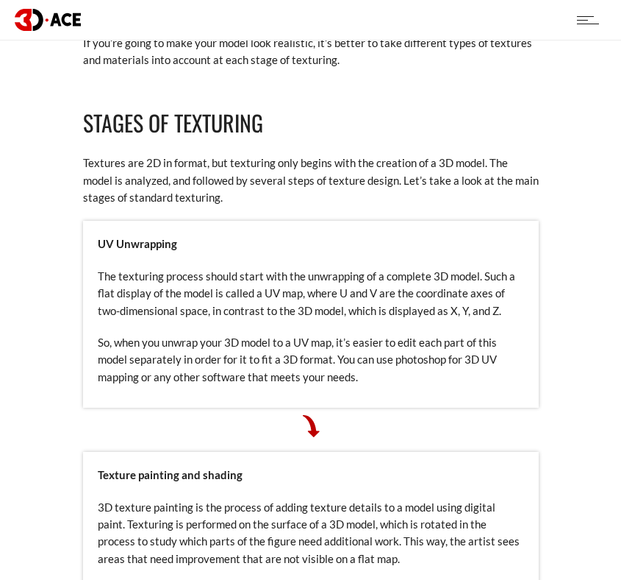
click at [196, 334] on p "So, when you unwrap your 3D model to a UV map, it’s easier to edit each part of…" at bounding box center [311, 359] width 427 height 51
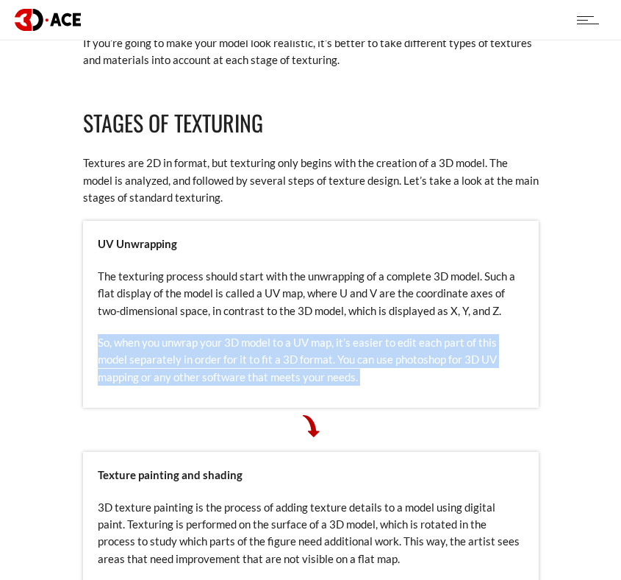
click at [196, 334] on p "So, when you unwrap your 3D model to a UV map, it’s easier to edit each part of…" at bounding box center [311, 359] width 427 height 51
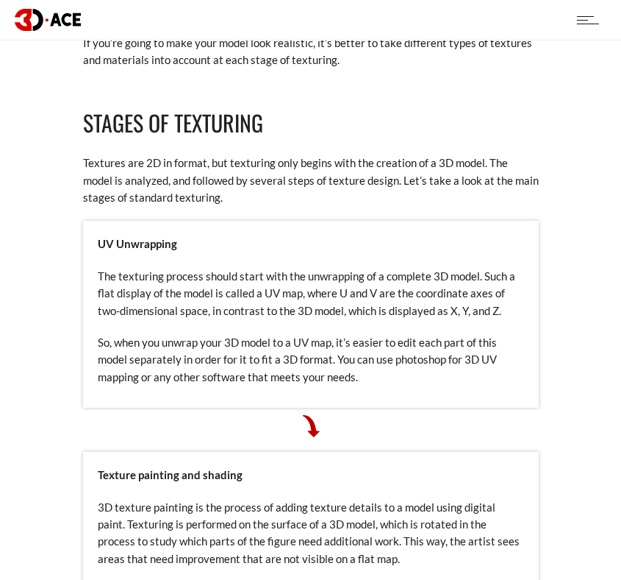
click at [196, 334] on p "So, when you unwrap your 3D model to a UV map, it’s easier to edit each part of…" at bounding box center [311, 359] width 427 height 51
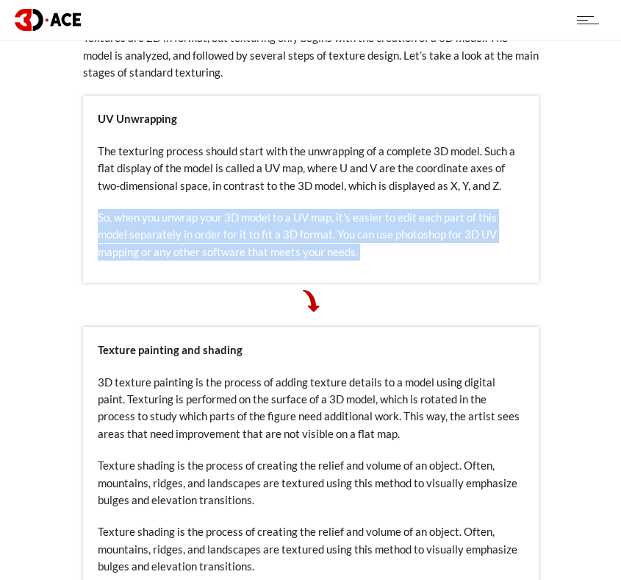
scroll to position [1725, 0]
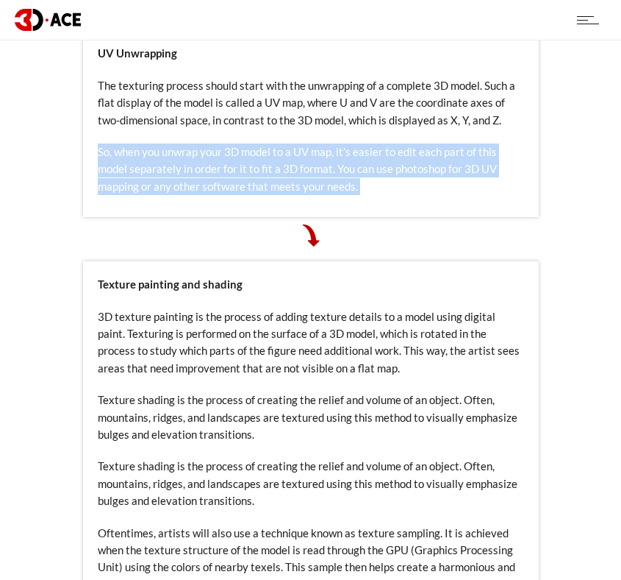
click at [293, 169] on p "So, when you unwrap your 3D model to a UV map, it’s easier to edit each part of…" at bounding box center [311, 168] width 427 height 51
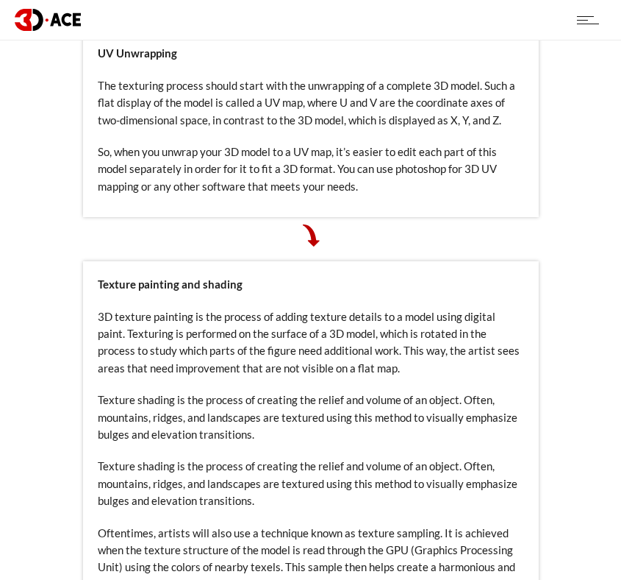
click at [225, 347] on p "3D texture painting is the process of adding texture details to a model using d…" at bounding box center [311, 342] width 427 height 69
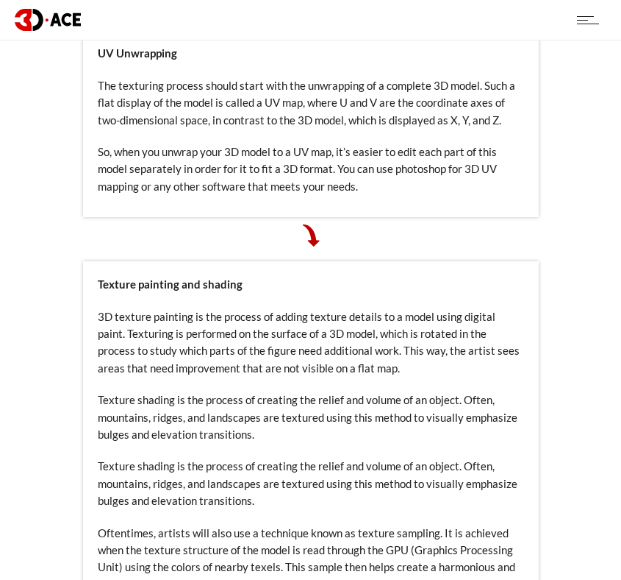
click at [190, 277] on strong "Texture painting and shading" at bounding box center [170, 283] width 145 height 13
click at [218, 308] on p "3D texture painting is the process of adding texture details to a model using d…" at bounding box center [311, 342] width 427 height 69
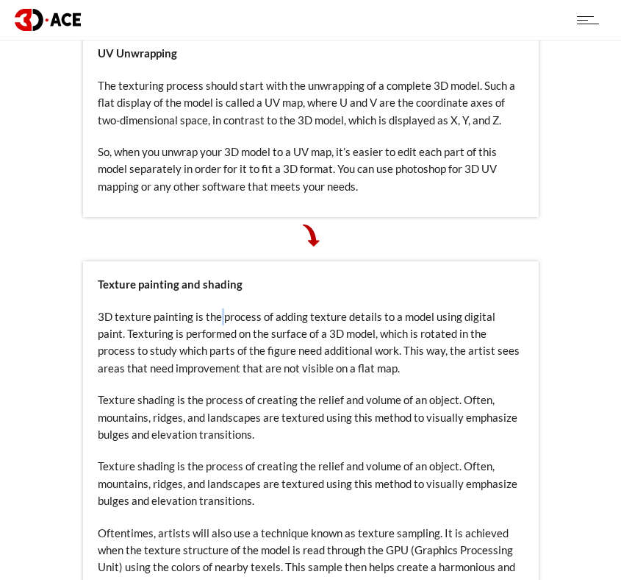
click at [218, 308] on p "3D texture painting is the process of adding texture details to a model using d…" at bounding box center [311, 342] width 427 height 69
click at [196, 277] on strong "Texture painting and shading" at bounding box center [170, 283] width 145 height 13
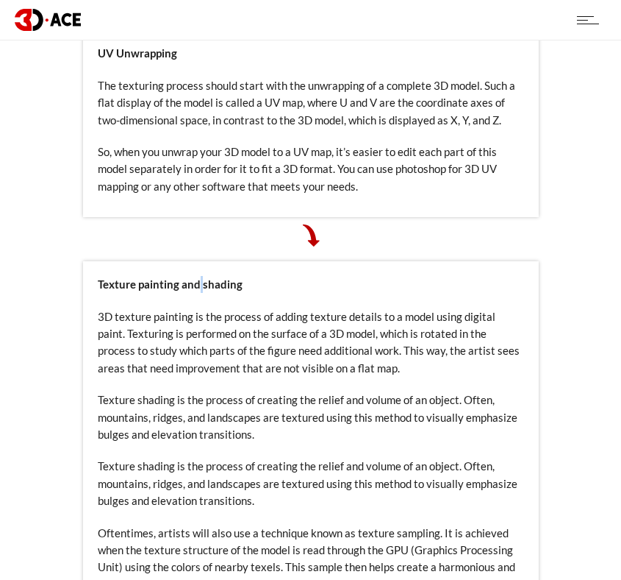
click at [196, 277] on strong "Texture painting and shading" at bounding box center [170, 283] width 145 height 13
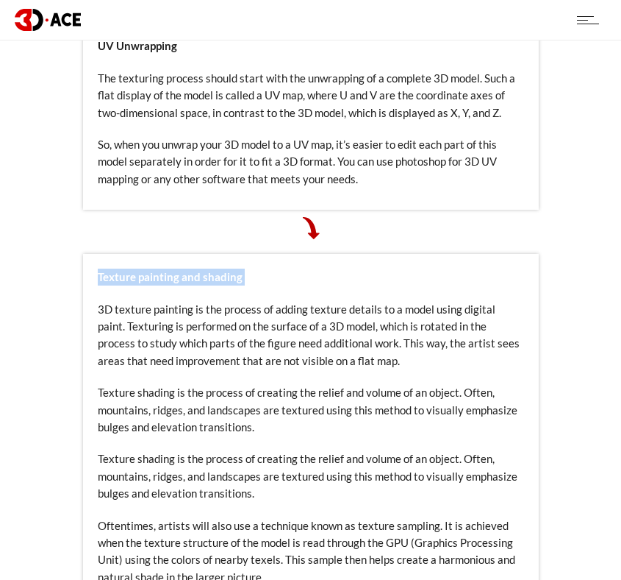
click at [183, 312] on p "3D texture painting is the process of adding texture details to a model using d…" at bounding box center [311, 335] width 427 height 69
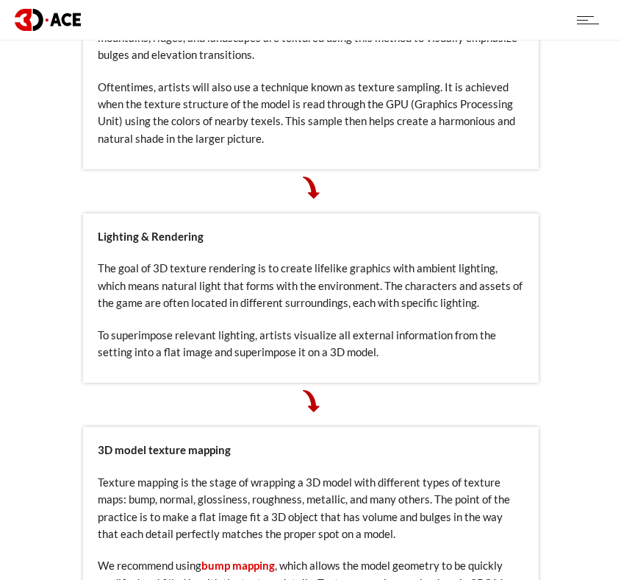
scroll to position [2245, 0]
